Goal: Information Seeking & Learning: Find specific fact

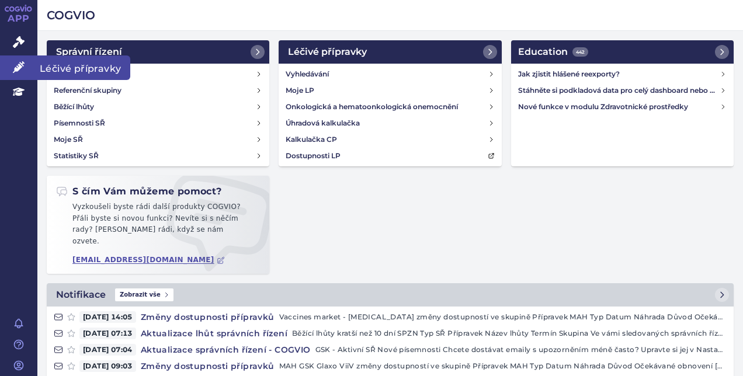
click at [25, 59] on link "Léčivé přípravky" at bounding box center [18, 68] width 37 height 25
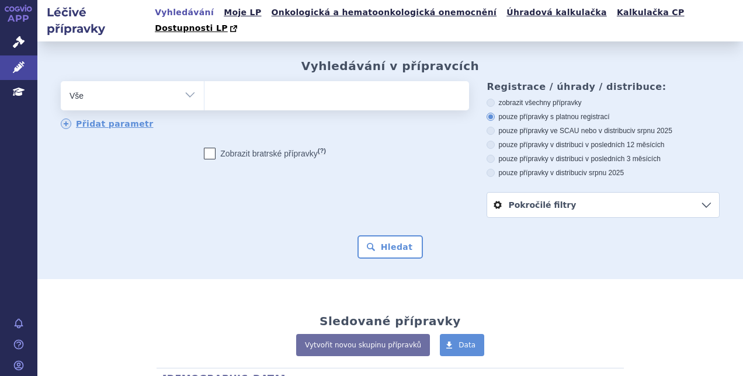
click at [269, 65] on div "Vyhledávání v přípravcích odstranit Vše Přípravek/SUKL kód MAH VPOIS" at bounding box center [390, 159] width 706 height 200
click at [272, 81] on ul at bounding box center [336, 93] width 262 height 25
click at [205, 81] on select at bounding box center [204, 95] width 1 height 29
type input "CO"
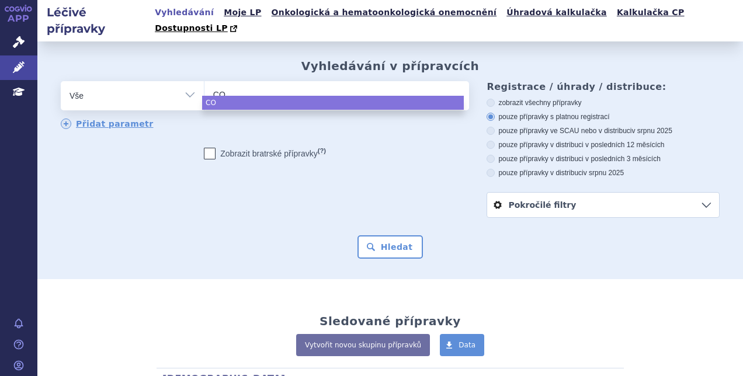
type input "COG"
type input "COGVI"
type input "COGVIO"
select select "COGVIO"
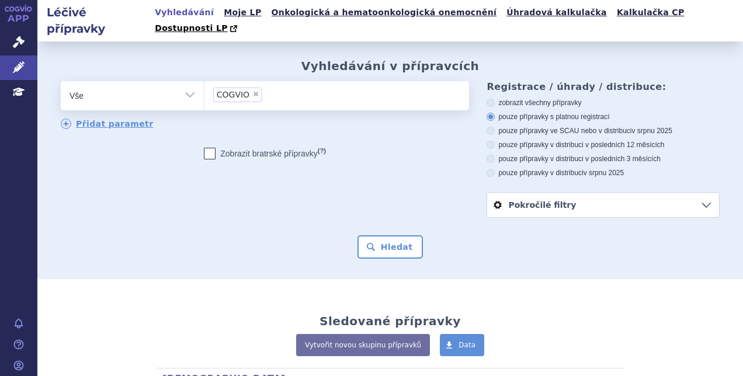
drag, startPoint x: 290, startPoint y: 78, endPoint x: 264, endPoint y: 76, distance: 25.8
click at [265, 87] on input "COGVIO × COGVIO" at bounding box center [286, 94] width 43 height 15
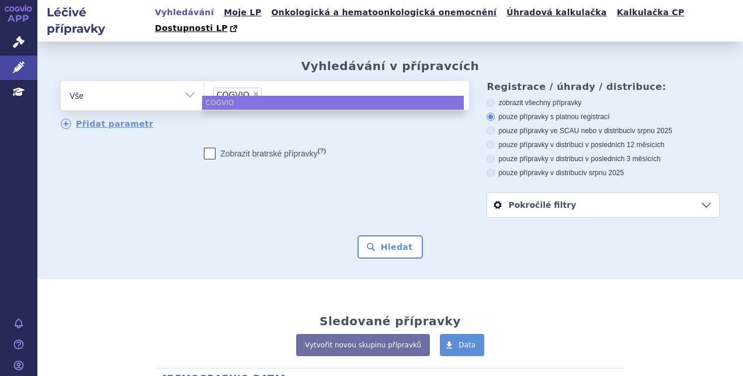
click at [252, 91] on span "×" at bounding box center [255, 94] width 7 height 7
click at [205, 81] on select "COGVIO" at bounding box center [204, 95] width 1 height 29
select select
type input "v"
type input "vol"
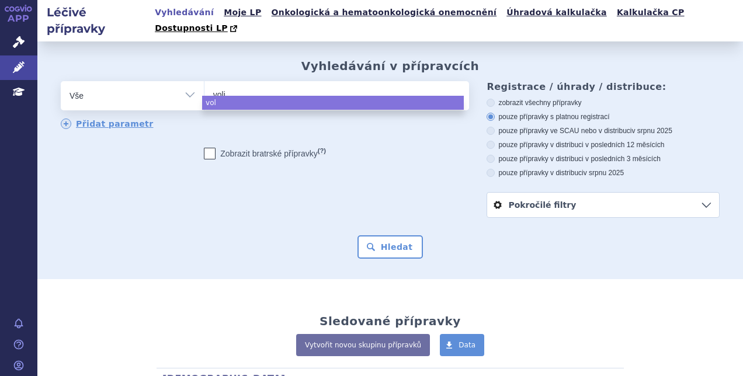
type input "volib"
type input "volibri"
type input "volibris"
select select "volibris"
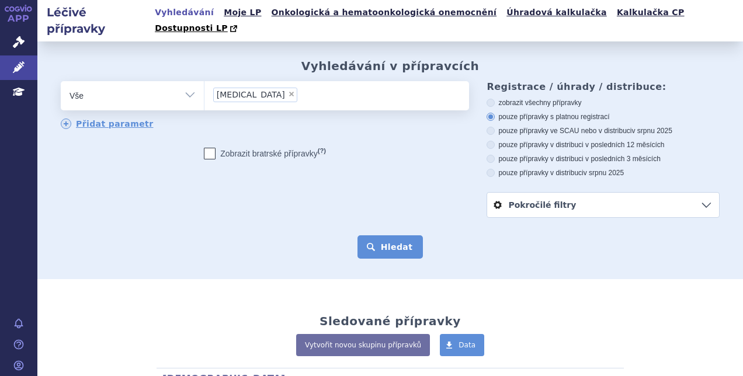
click at [385, 236] on button "Hledat" at bounding box center [391, 247] width 66 height 23
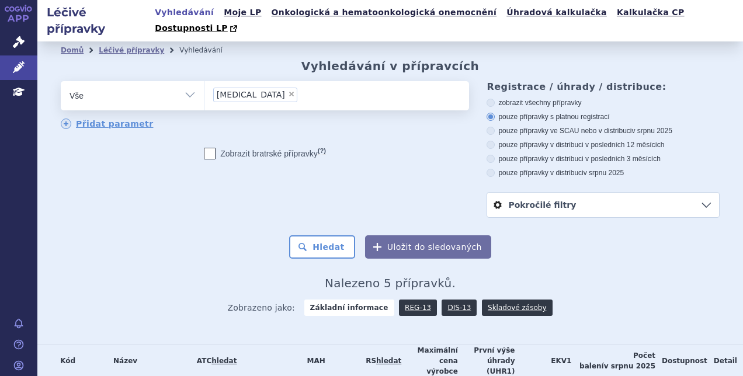
scroll to position [140, 0]
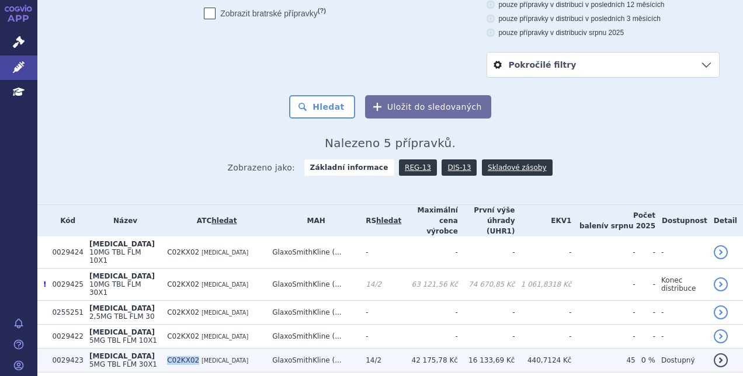
drag, startPoint x: 161, startPoint y: 317, endPoint x: 187, endPoint y: 317, distance: 25.7
click at [187, 356] on span "C02KX02" at bounding box center [183, 360] width 32 height 8
copy span "C02KX02"
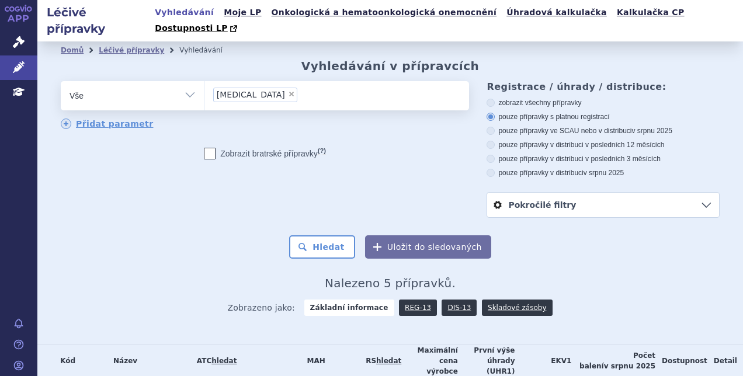
scroll to position [1, 0]
click at [288, 90] on span "×" at bounding box center [291, 93] width 7 height 7
click at [205, 80] on select "volibris" at bounding box center [204, 94] width 1 height 29
select select
type input "C02KX02"
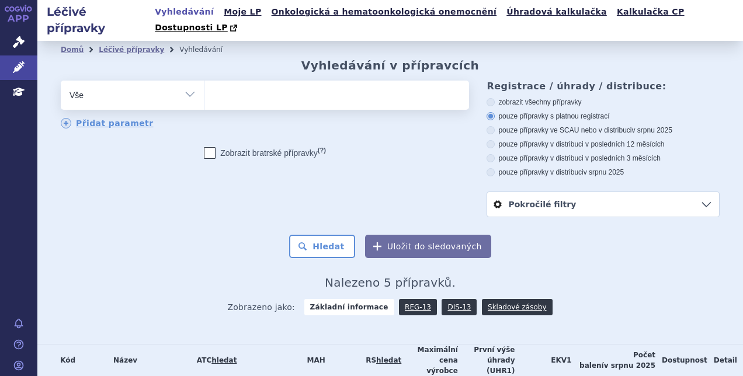
select select "C02KX02"
click at [327, 235] on button "Hledat" at bounding box center [322, 246] width 66 height 23
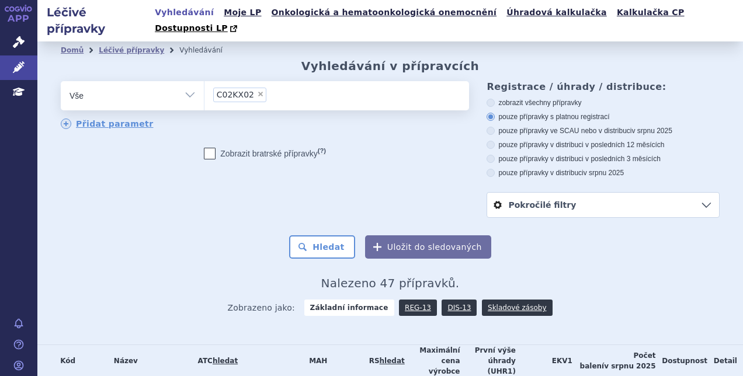
click at [580, 140] on label "pouze přípravky v distribuci v posledních 12 měsících" at bounding box center [603, 144] width 233 height 9
click at [496, 143] on input "pouze přípravky v distribuci v posledních 12 měsících" at bounding box center [492, 147] width 8 height 8
radio input "true"
click at [309, 236] on button "Hledat" at bounding box center [322, 247] width 66 height 23
